Goal: Task Accomplishment & Management: Use online tool/utility

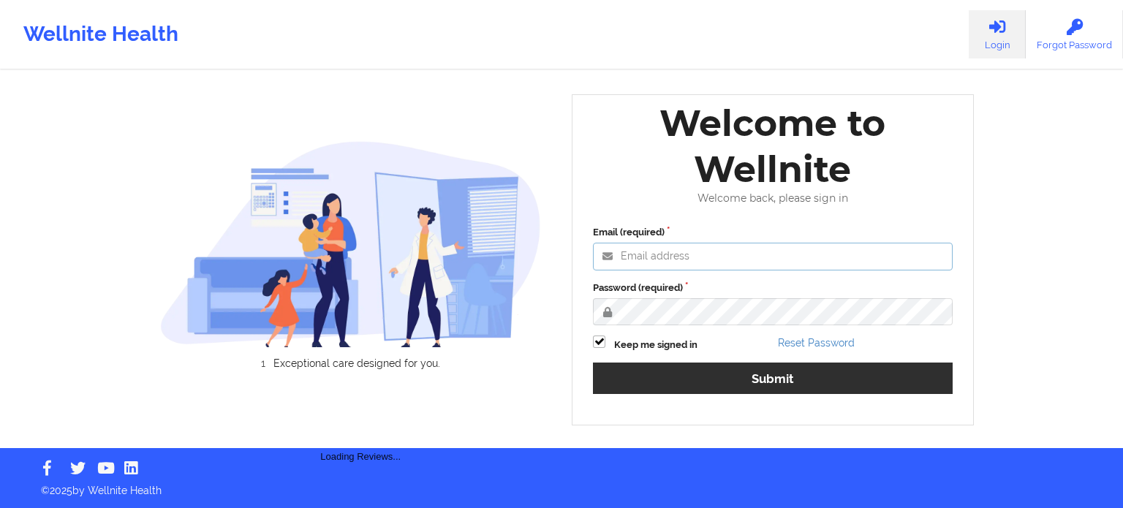
type input "[PERSON_NAME][EMAIL_ADDRESS][PERSON_NAME][DOMAIN_NAME]"
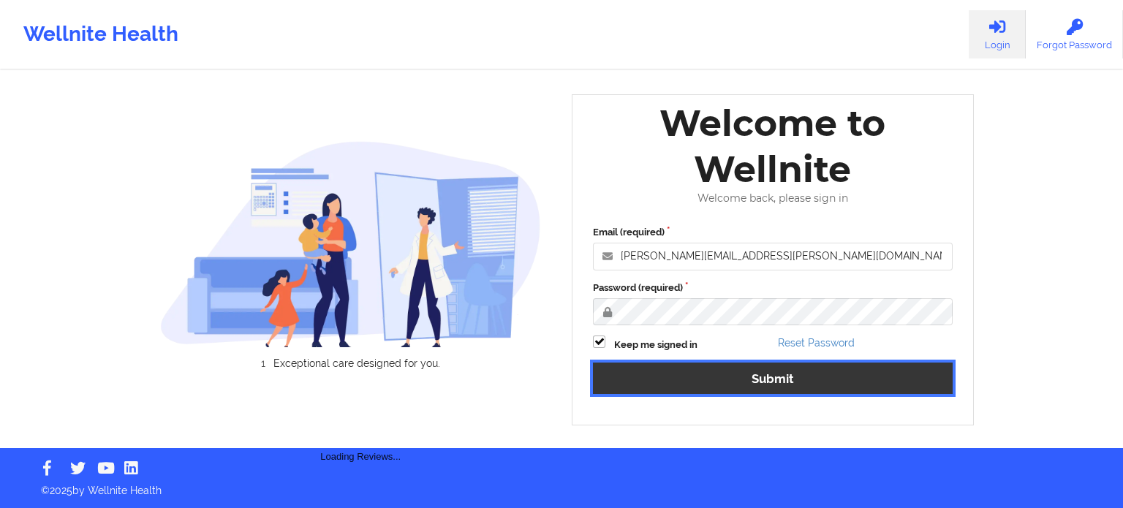
click at [828, 386] on button "Submit" at bounding box center [773, 378] width 360 height 31
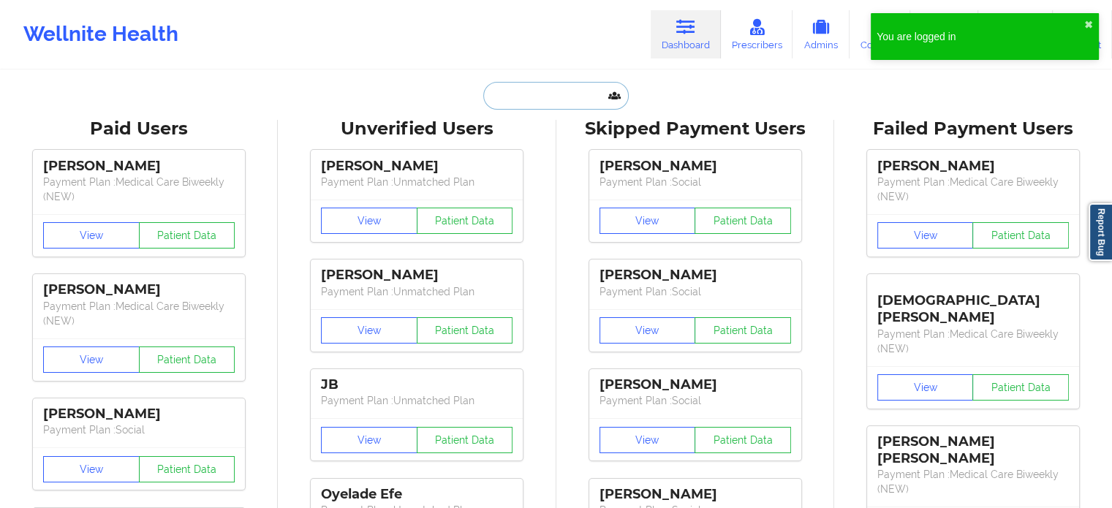
click at [531, 100] on input "text" at bounding box center [555, 96] width 145 height 28
paste input "[EMAIL_ADDRESS][DOMAIN_NAME]"
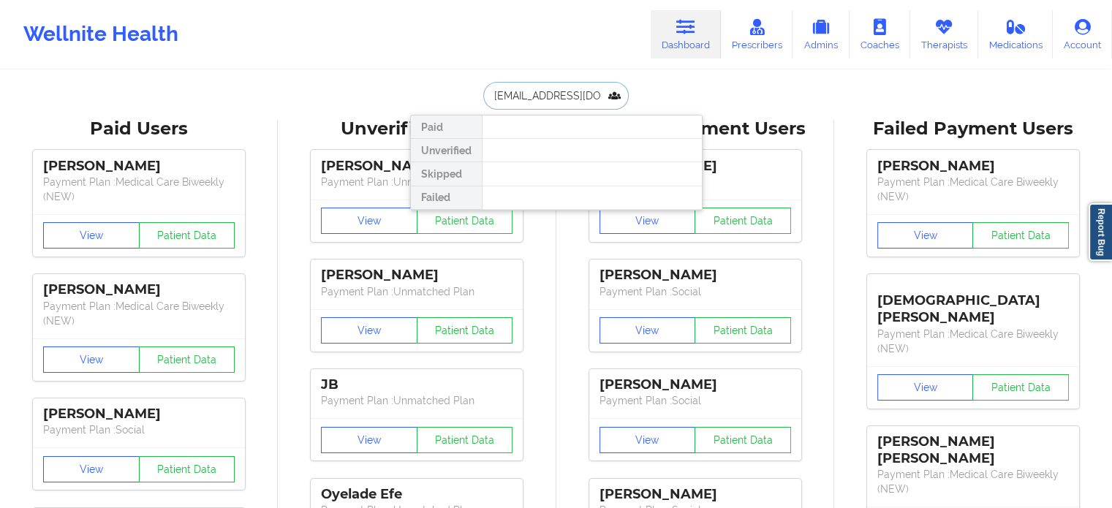
drag, startPoint x: 605, startPoint y: 88, endPoint x: 314, endPoint y: 72, distance: 291.4
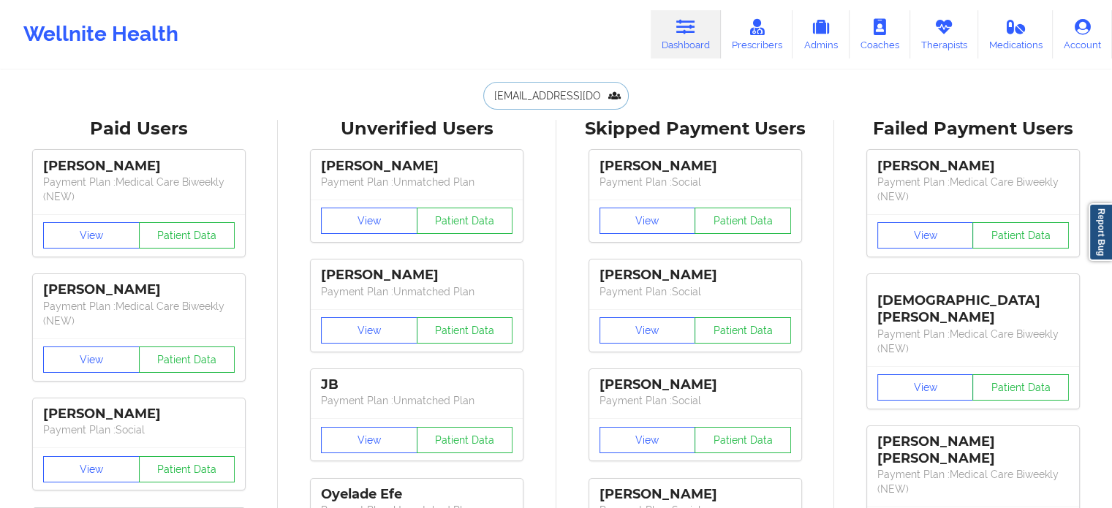
type input "[EMAIL_ADDRESS][DOMAIN_NAME]"
